Goal: Check status: Check status

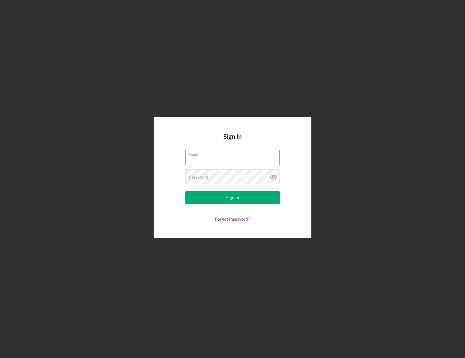
type input "[EMAIL_ADDRESS][DOMAIN_NAME]"
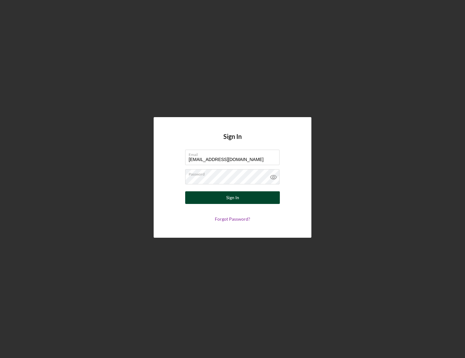
click at [239, 197] on button "Sign In" at bounding box center [232, 197] width 95 height 13
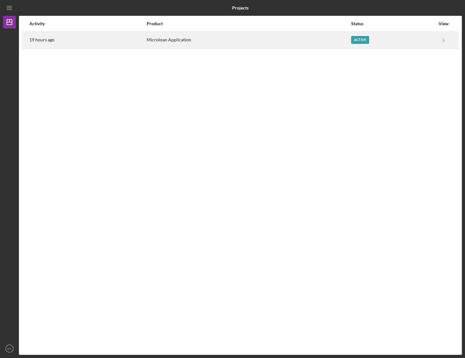
click at [51, 40] on time "19 hours ago" at bounding box center [41, 39] width 25 height 5
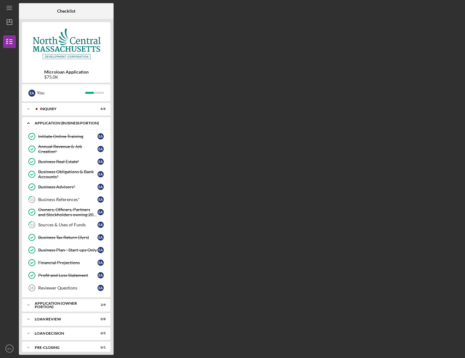
click at [29, 122] on icon "Icon/Expander" at bounding box center [28, 123] width 13 height 13
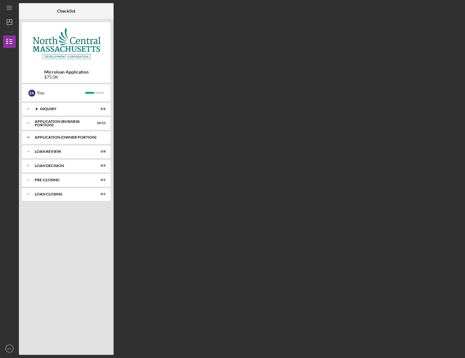
click at [49, 136] on div "APPLICATION (OWNER PORTION)" at bounding box center [69, 137] width 68 height 4
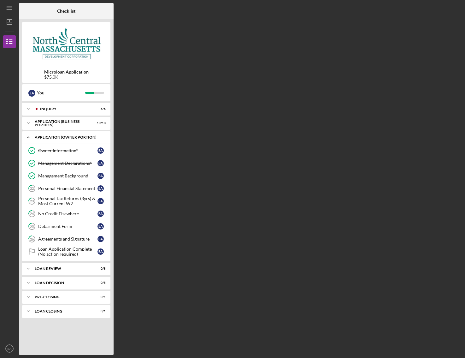
click at [28, 137] on polyline at bounding box center [28, 137] width 2 height 1
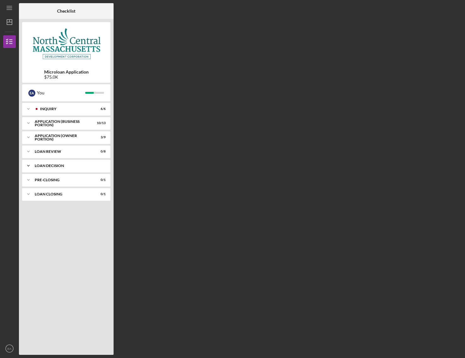
click at [40, 163] on div "Icon/Expander LOAN DECISION 0 / 5" at bounding box center [66, 165] width 88 height 13
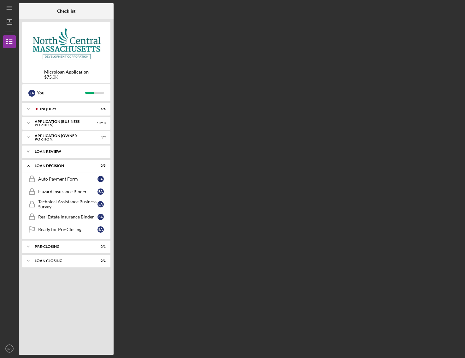
click at [49, 152] on div "LOAN REVIEW" at bounding box center [69, 152] width 68 height 4
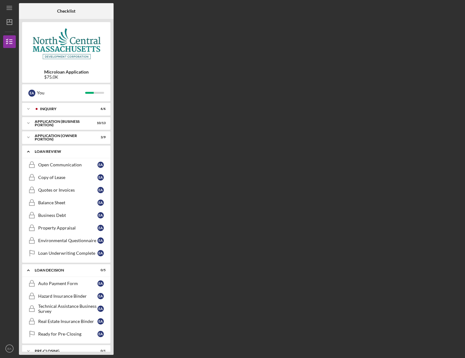
click at [42, 150] on div "LOAN REVIEW" at bounding box center [69, 152] width 68 height 4
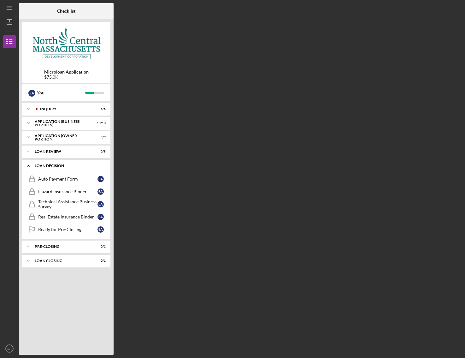
click at [29, 166] on icon "Icon/Expander" at bounding box center [28, 165] width 13 height 13
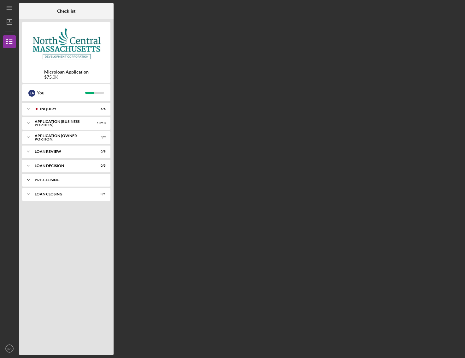
click at [31, 181] on icon "Icon/Expander" at bounding box center [28, 180] width 13 height 13
click at [31, 195] on icon "Icon/Expander" at bounding box center [28, 194] width 13 height 13
click at [29, 194] on icon "Icon/Expander" at bounding box center [28, 194] width 13 height 13
click at [28, 107] on icon "Icon/Expander" at bounding box center [28, 109] width 13 height 13
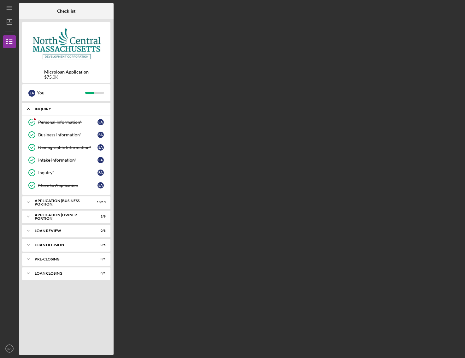
click at [29, 109] on polyline at bounding box center [28, 109] width 2 height 1
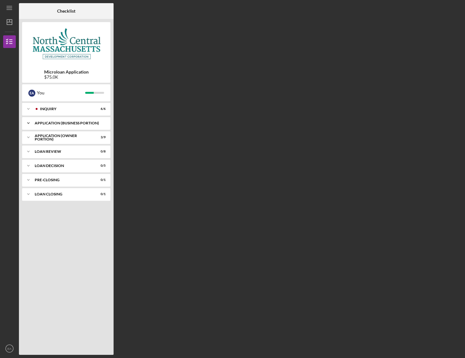
click at [44, 123] on div "APPLICATION (BUSINESS PORTION)" at bounding box center [69, 123] width 68 height 4
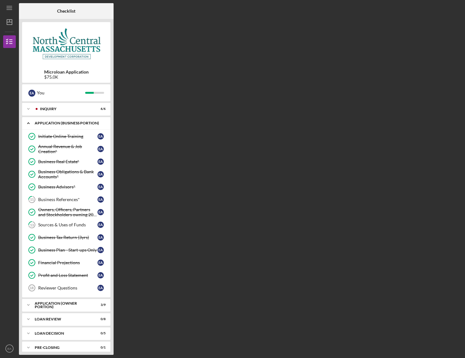
click at [29, 124] on icon "Icon/Expander" at bounding box center [28, 123] width 13 height 13
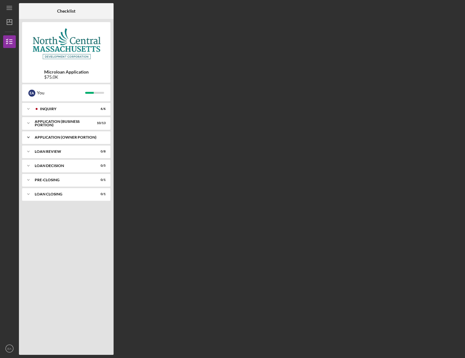
click at [40, 137] on div "APPLICATION (OWNER PORTION)" at bounding box center [69, 137] width 68 height 4
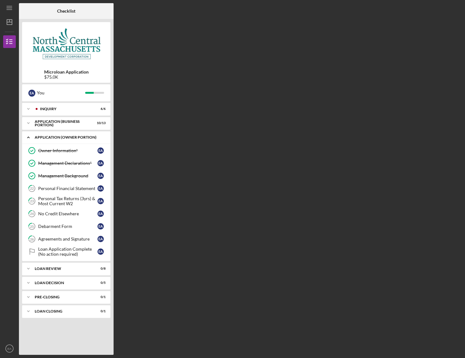
click at [29, 134] on icon "Icon/Expander" at bounding box center [28, 137] width 13 height 13
